Goal: Task Accomplishment & Management: Manage account settings

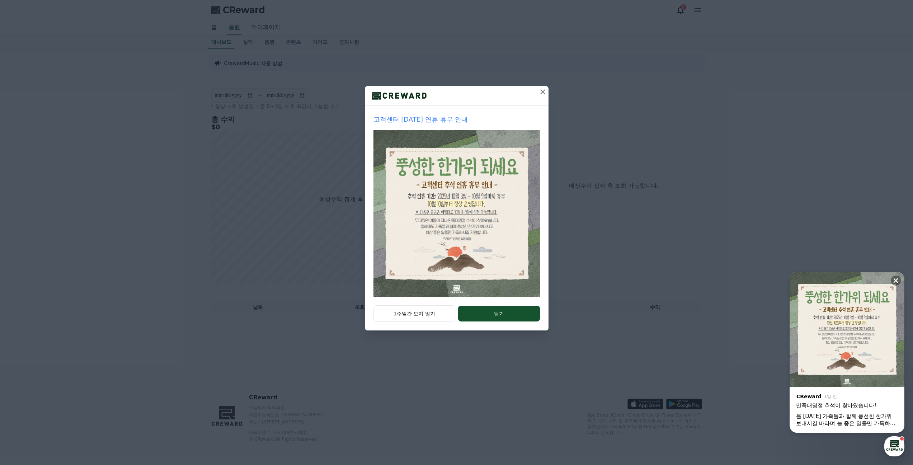
click at [542, 92] on icon at bounding box center [542, 92] width 9 height 9
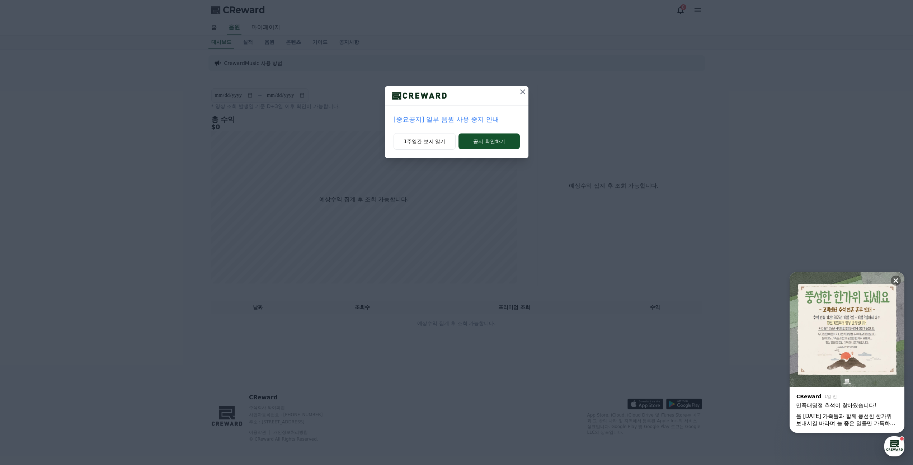
click at [480, 118] on p "[중요공지] 일부 음원 사용 중지 안내" at bounding box center [456, 119] width 126 height 10
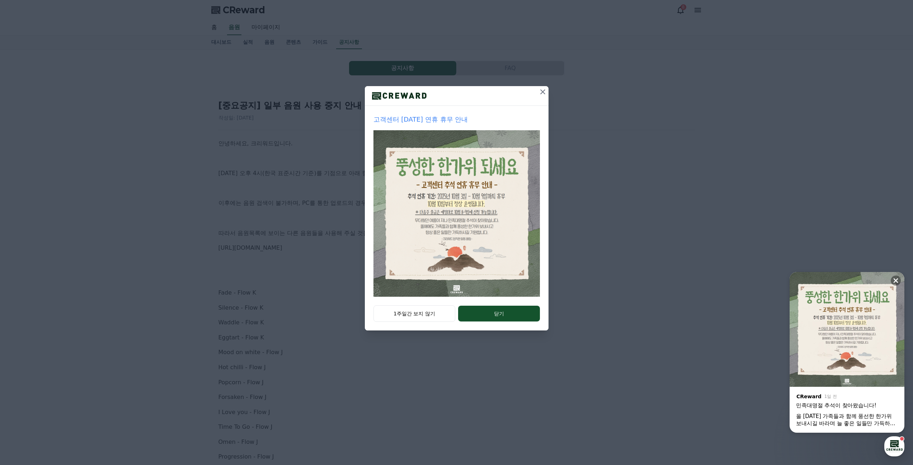
click at [545, 93] on icon at bounding box center [542, 92] width 9 height 9
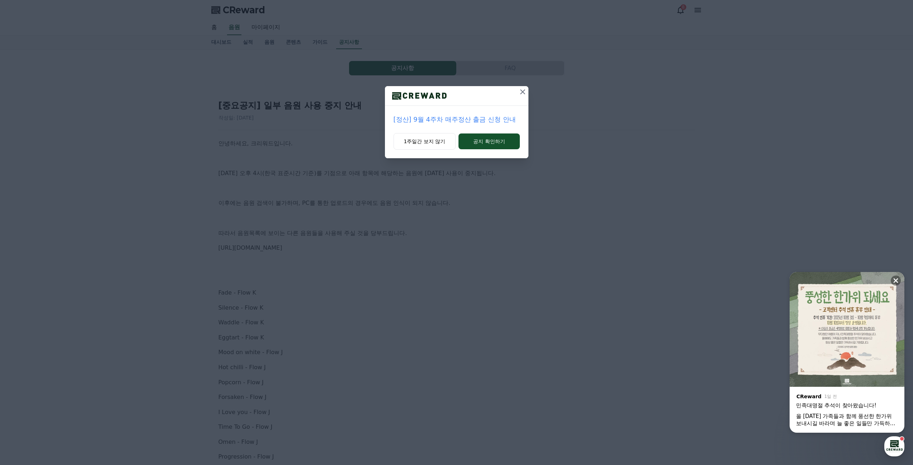
click at [521, 91] on icon at bounding box center [522, 92] width 9 height 9
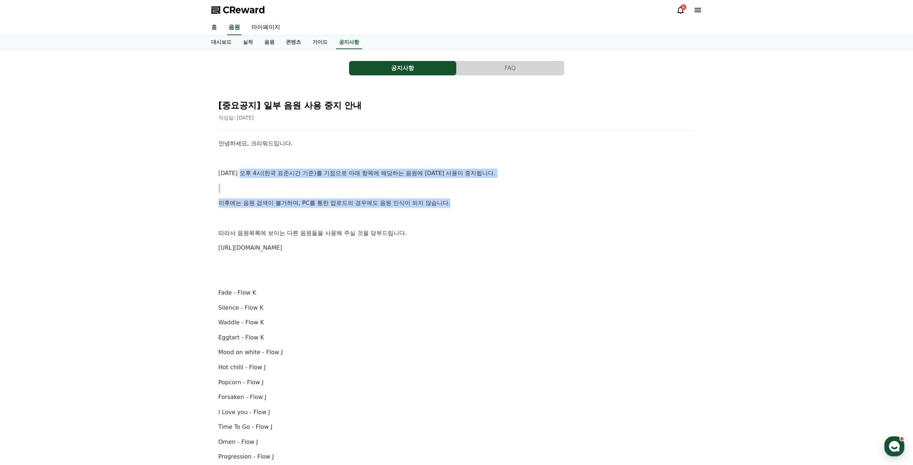
drag, startPoint x: 244, startPoint y: 166, endPoint x: 491, endPoint y: 199, distance: 249.9
click at [491, 199] on div "안녕하세요, 크리워드입니다. 10월 2일 오후 4시(한국 표준시간 기준)를 기점으로 아래 항목에 해당하는 음원에 대한 사용이 중지됩니다. 이후…" at bounding box center [456, 419] width 476 height 561
click at [552, 206] on p "이후에는 음원 검색이 불가하며, PC를 통한 업로드의 경우에도 음원 인식이 되지 않습니다." at bounding box center [456, 202] width 476 height 9
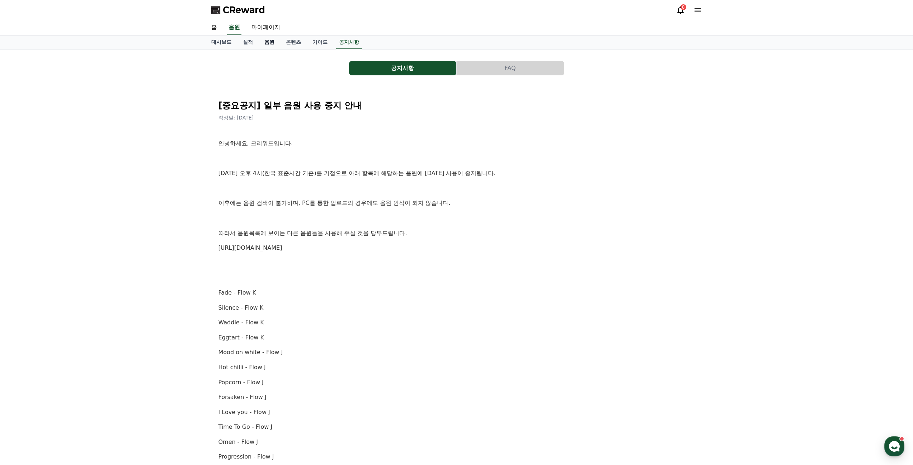
click at [264, 42] on link "음원" at bounding box center [270, 43] width 22 height 14
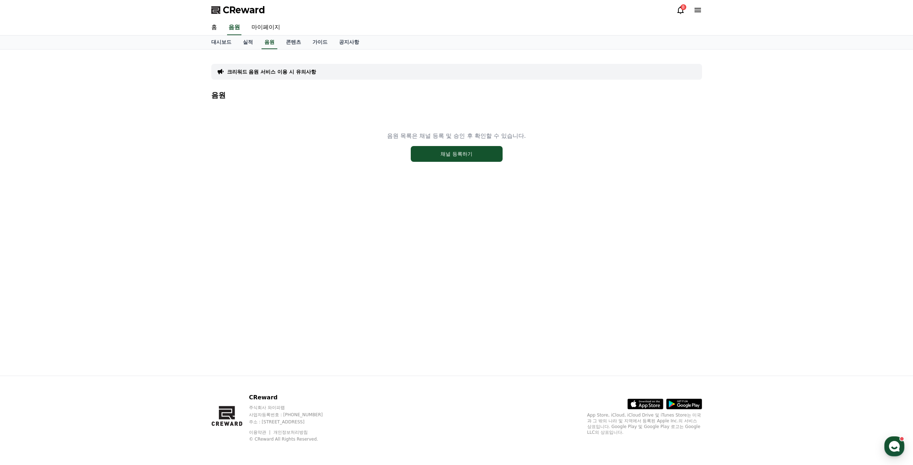
click at [697, 15] on div "8" at bounding box center [689, 9] width 26 height 11
click at [214, 27] on link "홈" at bounding box center [214, 27] width 17 height 15
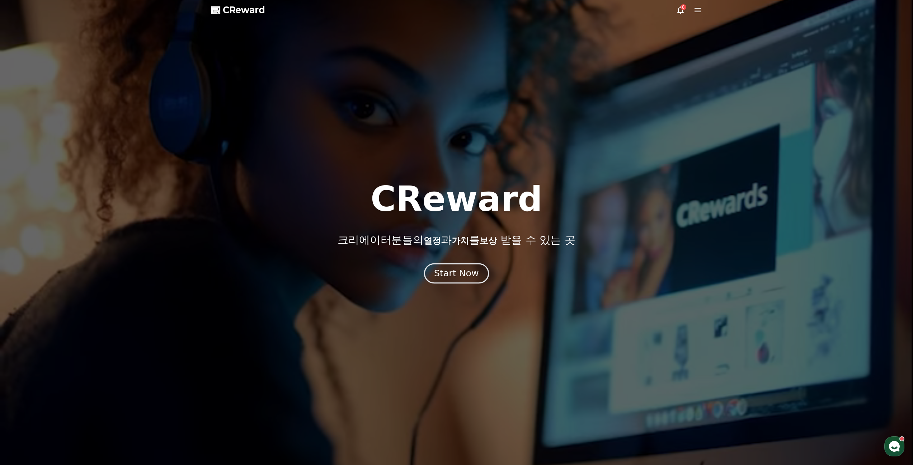
click at [467, 277] on div "Start Now" at bounding box center [456, 273] width 44 height 12
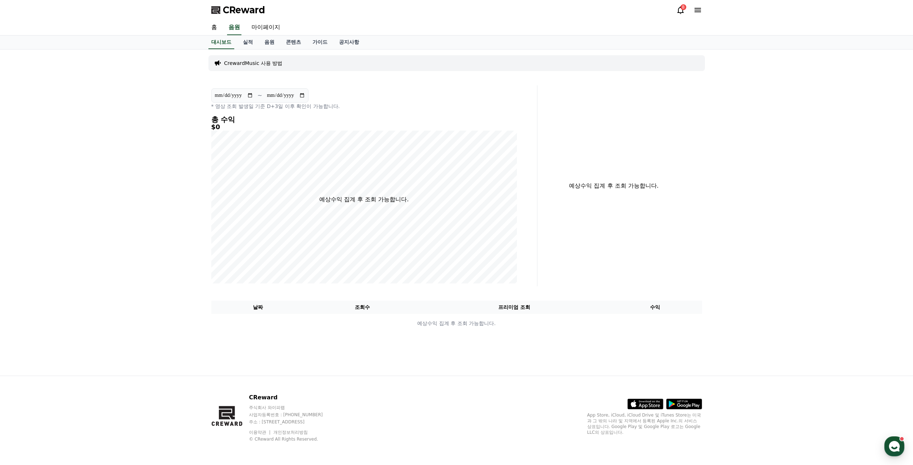
click at [248, 61] on p "CrewardMusic 사용 방법" at bounding box center [253, 63] width 58 height 7
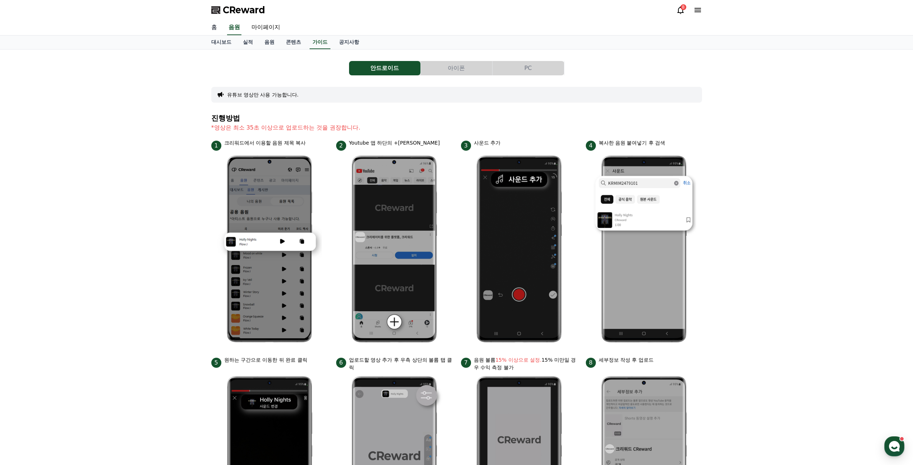
click at [218, 27] on link "홈" at bounding box center [214, 27] width 17 height 15
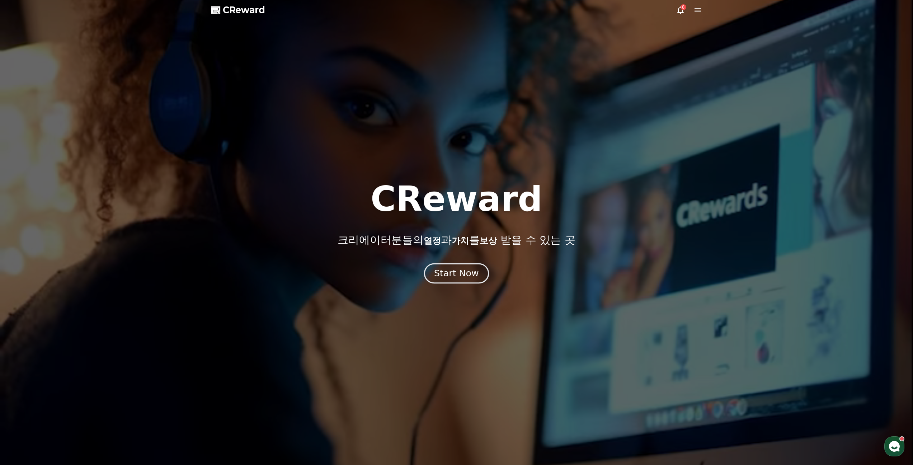
click at [477, 279] on button "Start Now" at bounding box center [456, 273] width 65 height 20
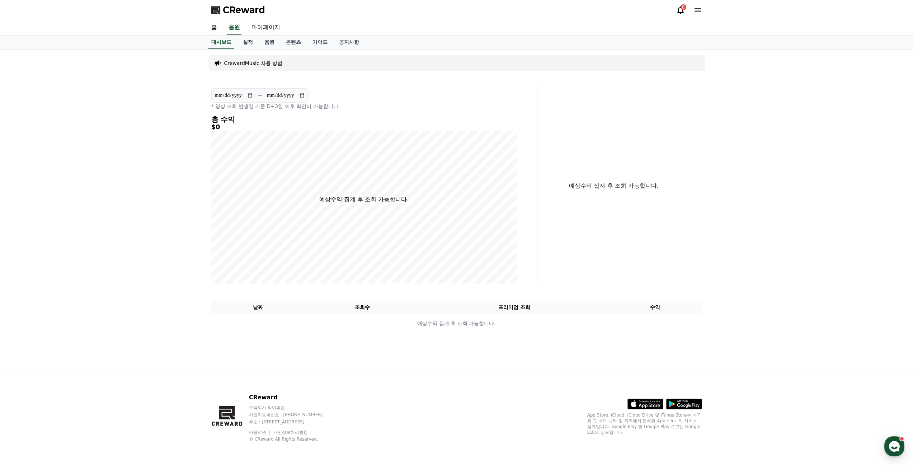
click at [250, 40] on link "실적" at bounding box center [248, 43] width 22 height 14
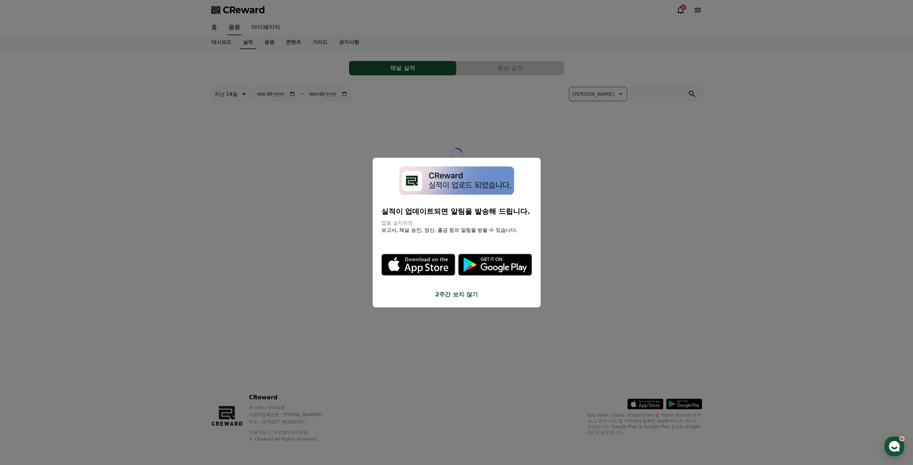
click at [267, 43] on button "close modal" at bounding box center [456, 232] width 913 height 465
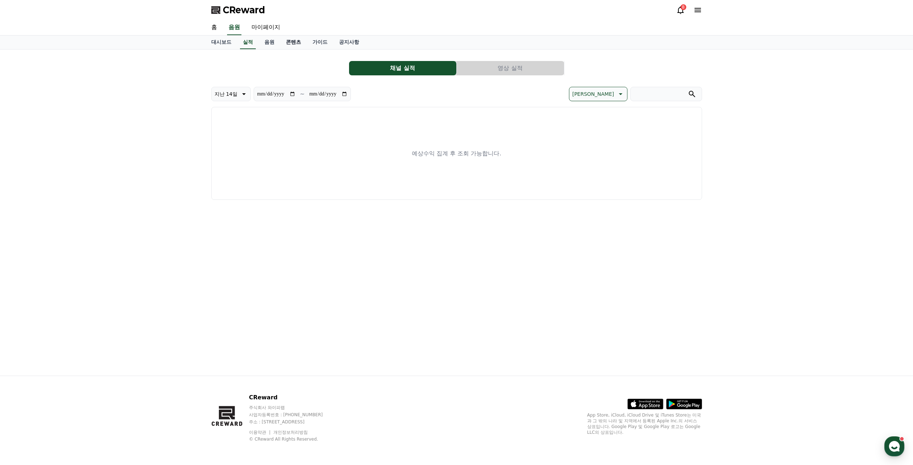
click at [304, 41] on link "콘텐츠" at bounding box center [293, 43] width 27 height 14
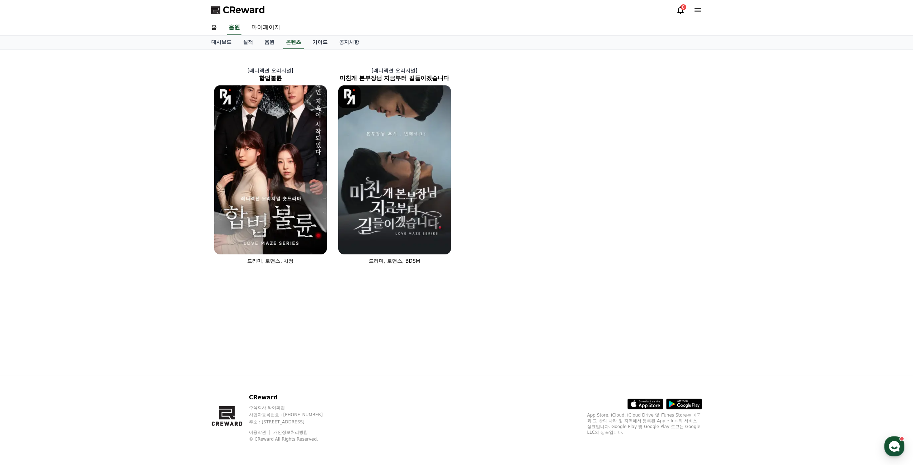
click at [331, 40] on link "가이드" at bounding box center [320, 43] width 27 height 14
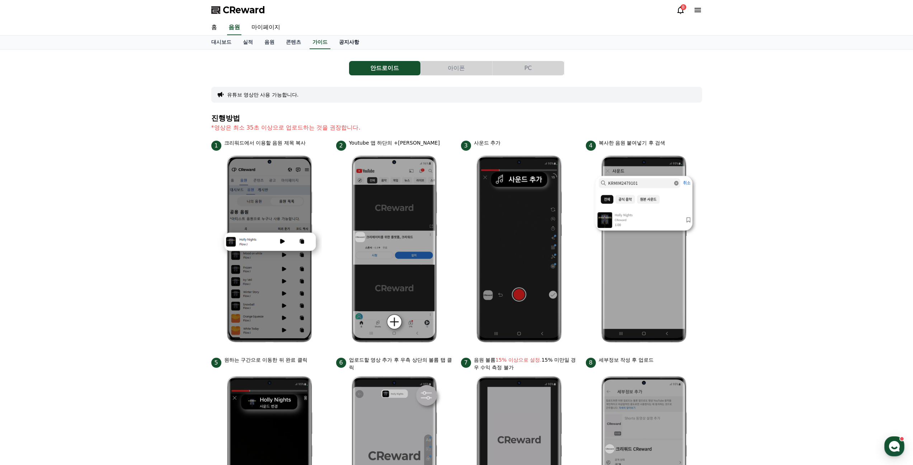
click at [347, 42] on link "공지사항" at bounding box center [349, 43] width 32 height 14
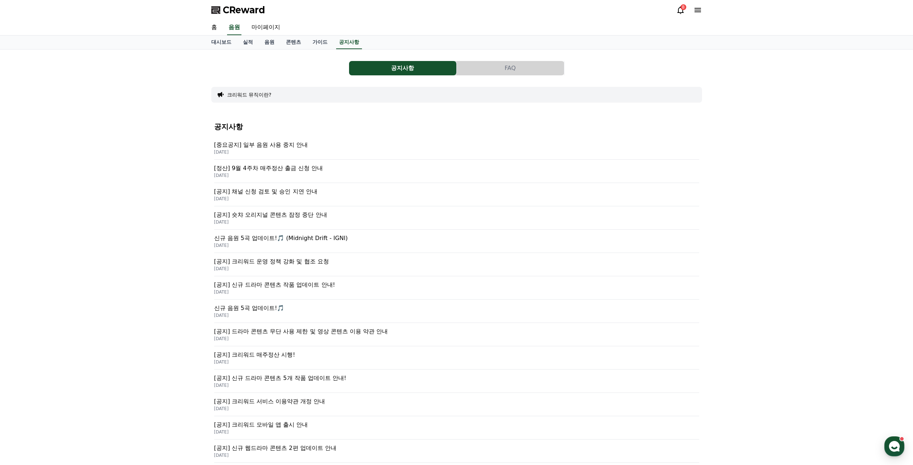
click at [699, 10] on icon at bounding box center [697, 10] width 6 height 4
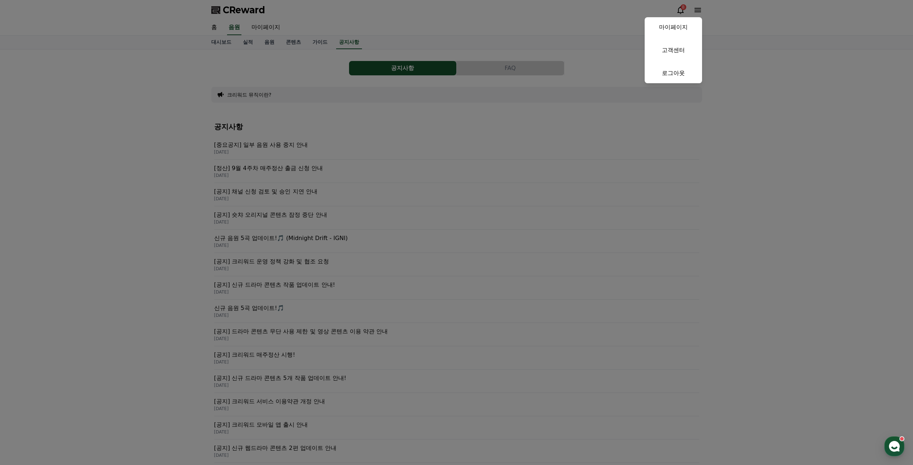
click at [699, 10] on button "close" at bounding box center [456, 232] width 913 height 465
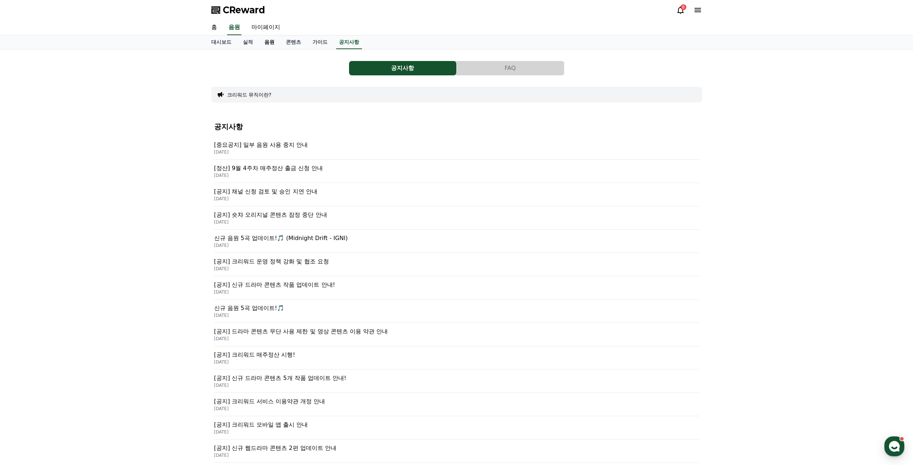
click at [264, 46] on link "음원" at bounding box center [270, 43] width 22 height 14
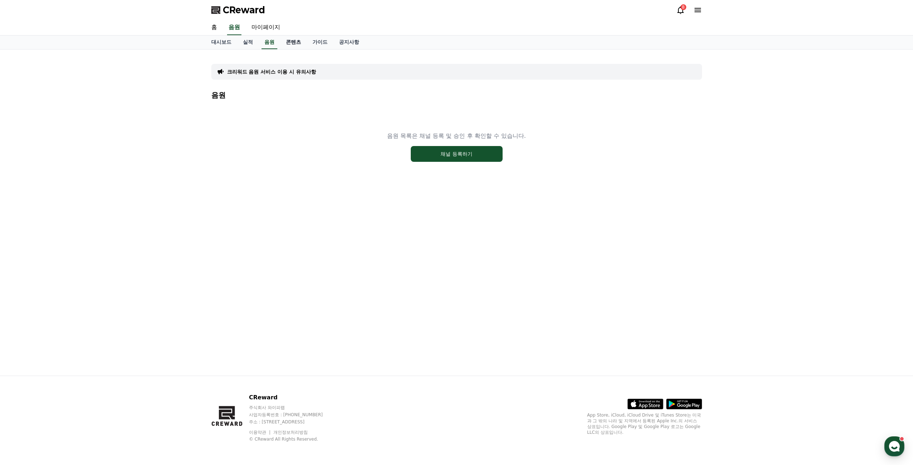
click at [283, 43] on link "콘텐츠" at bounding box center [293, 43] width 27 height 14
click at [277, 30] on link "마이페이지" at bounding box center [266, 27] width 40 height 15
select select "**********"
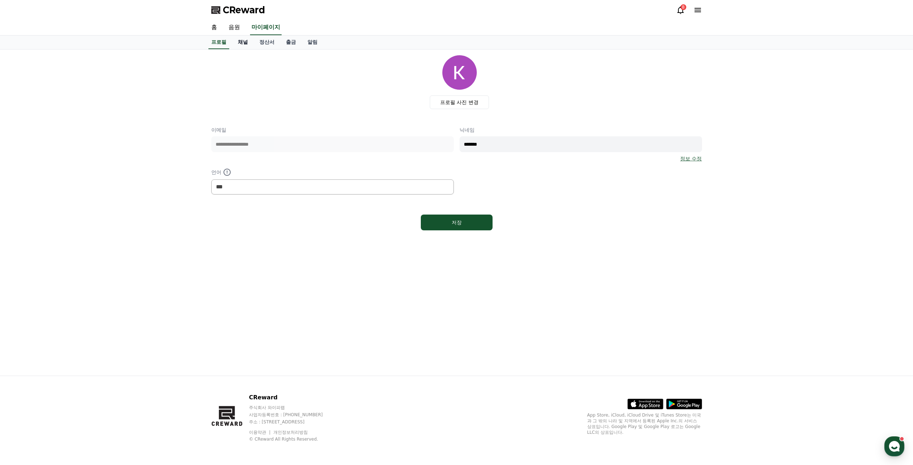
click at [240, 43] on link "채널" at bounding box center [243, 43] width 22 height 14
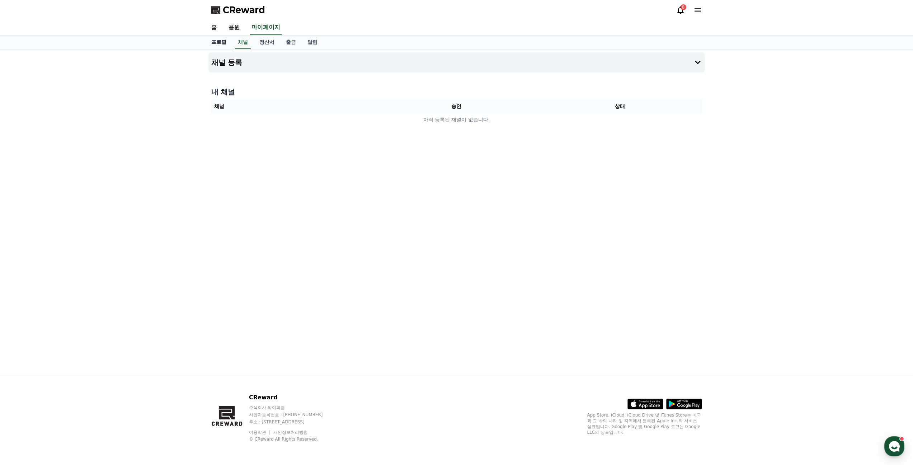
click at [228, 42] on link "프로필" at bounding box center [219, 43] width 27 height 14
select select "**********"
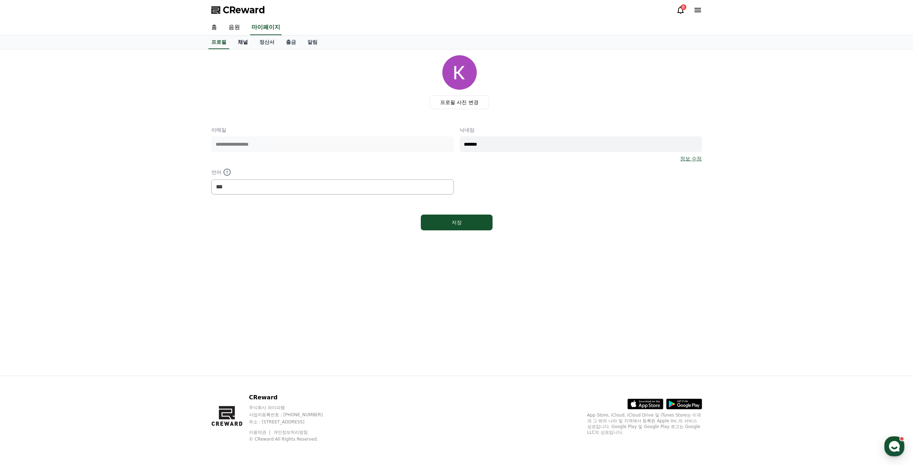
click at [238, 45] on link "채널" at bounding box center [243, 43] width 22 height 14
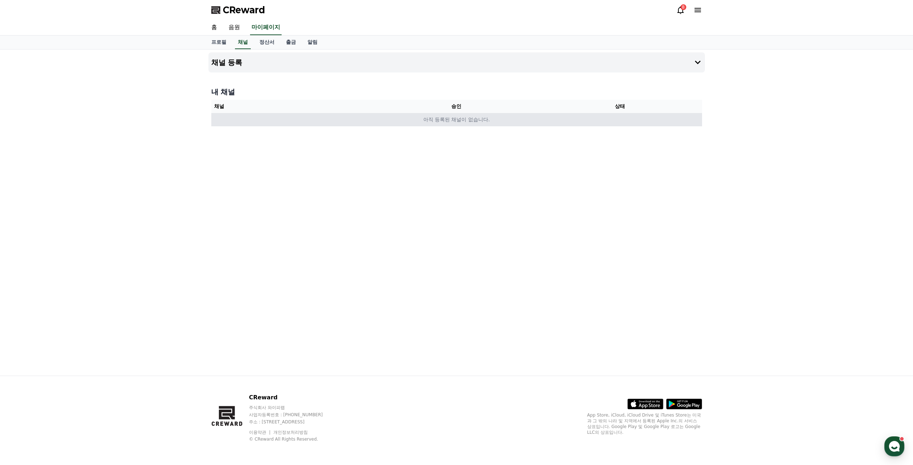
click at [503, 124] on td "아직 등록된 채널이 없습니다." at bounding box center [456, 119] width 491 height 13
click at [549, 69] on button "채널 등록" at bounding box center [456, 62] width 496 height 20
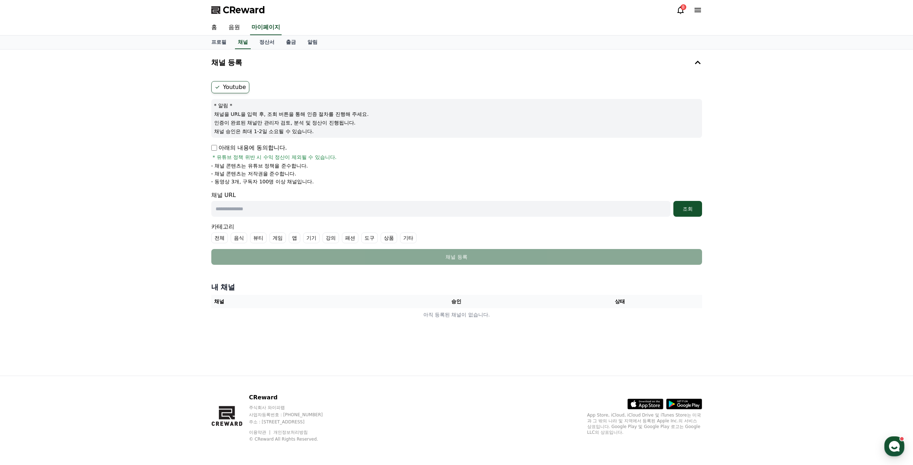
click at [430, 164] on li "- 채널 콘텐츠는 유튜브 정책을 준수합니다." at bounding box center [456, 165] width 491 height 7
